Goal: Book appointment/travel/reservation

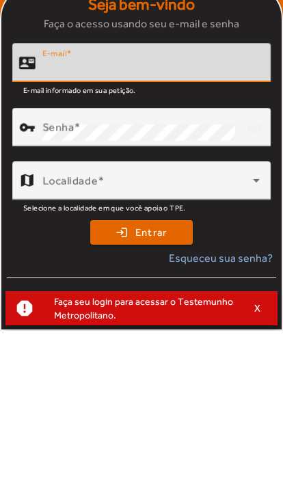
scroll to position [157, 0]
type input "**********"
click at [142, 377] on button "login Entrar" at bounding box center [141, 389] width 103 height 25
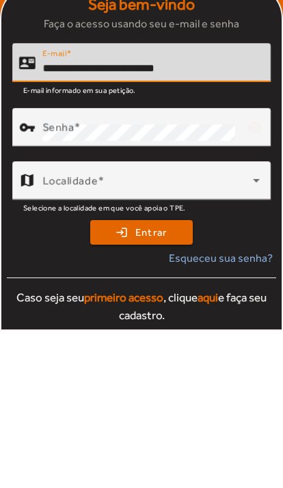
scroll to position [80, 0]
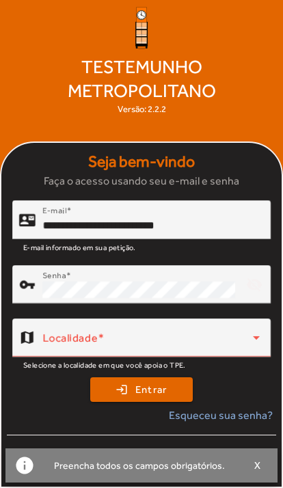
click at [218, 332] on div "Localidade" at bounding box center [150, 338] width 217 height 38
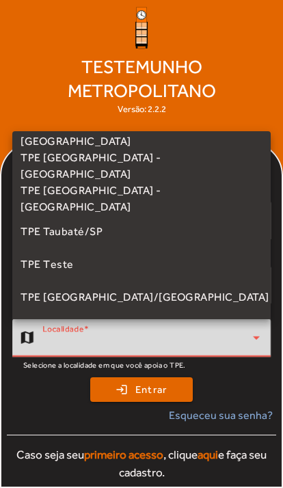
scroll to position [381, 0]
click at [128, 203] on span "TPE [GEOGRAPHIC_DATA] - [GEOGRAPHIC_DATA]" at bounding box center [146, 199] width 250 height 33
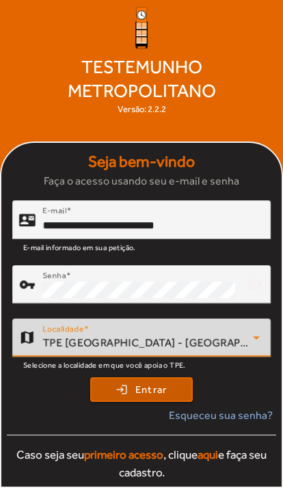
click at [159, 390] on span "Entrar" at bounding box center [151, 390] width 32 height 16
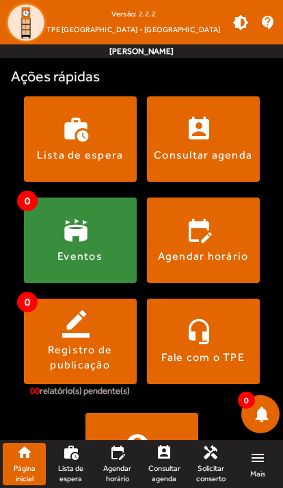
scroll to position [278, 0]
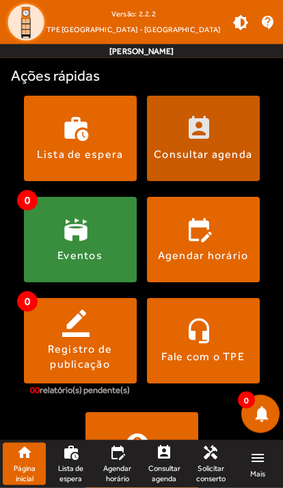
click at [230, 142] on span at bounding box center [203, 138] width 113 height 33
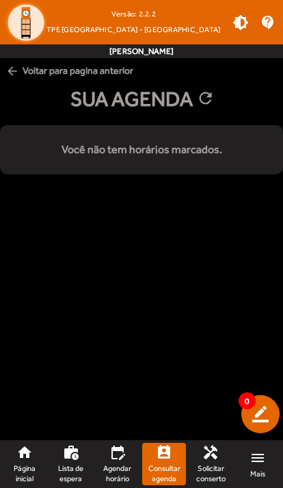
click at [29, 75] on span "arrow_back Voltar para pagina anterior" at bounding box center [141, 70] width 283 height 25
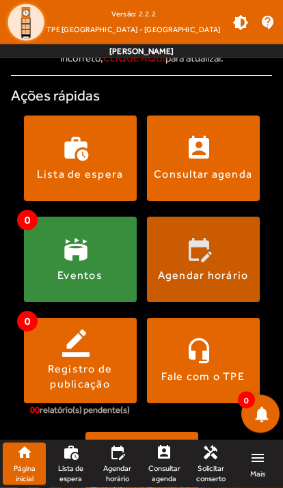
click at [225, 254] on span at bounding box center [203, 259] width 113 height 33
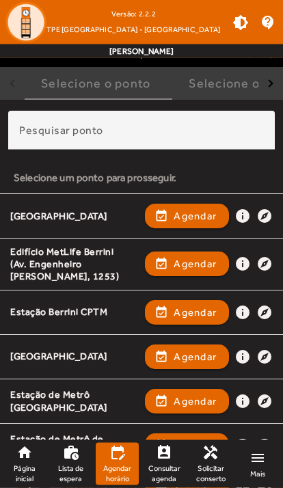
scroll to position [80, 0]
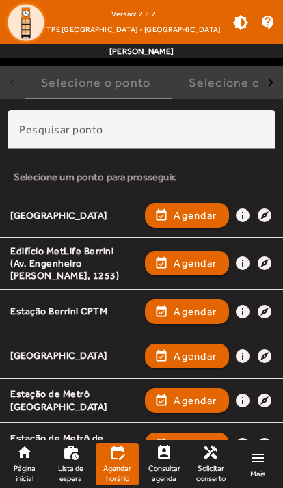
click at [182, 210] on span "Agendar" at bounding box center [195, 215] width 43 height 16
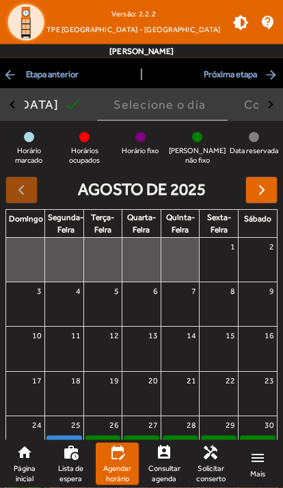
scroll to position [77, 0]
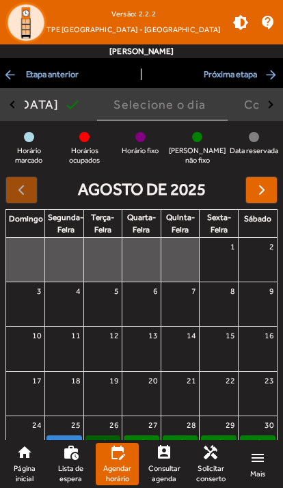
click at [106, 445] on link "Não fixo" at bounding box center [103, 443] width 36 height 15
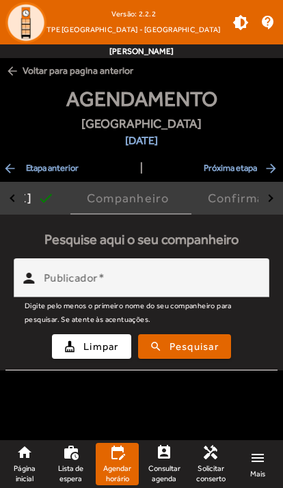
scroll to position [0, 0]
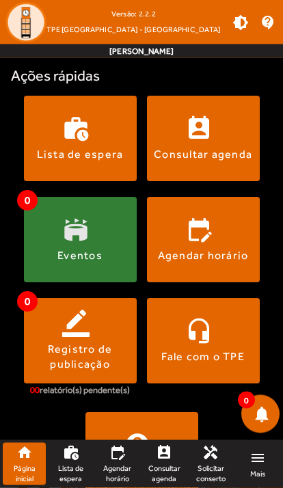
scroll to position [278, 0]
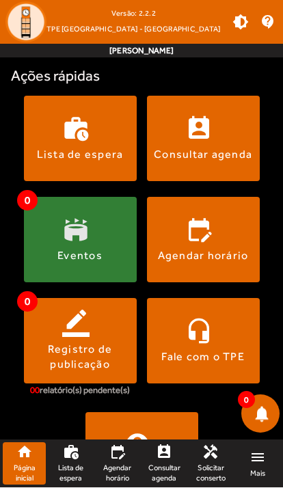
click at [87, 230] on span at bounding box center [80, 240] width 113 height 33
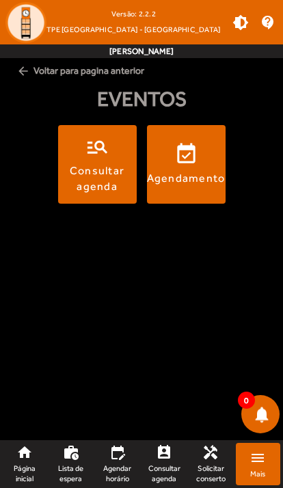
click at [193, 163] on span at bounding box center [186, 164] width 79 height 33
